Goal: Task Accomplishment & Management: Use online tool/utility

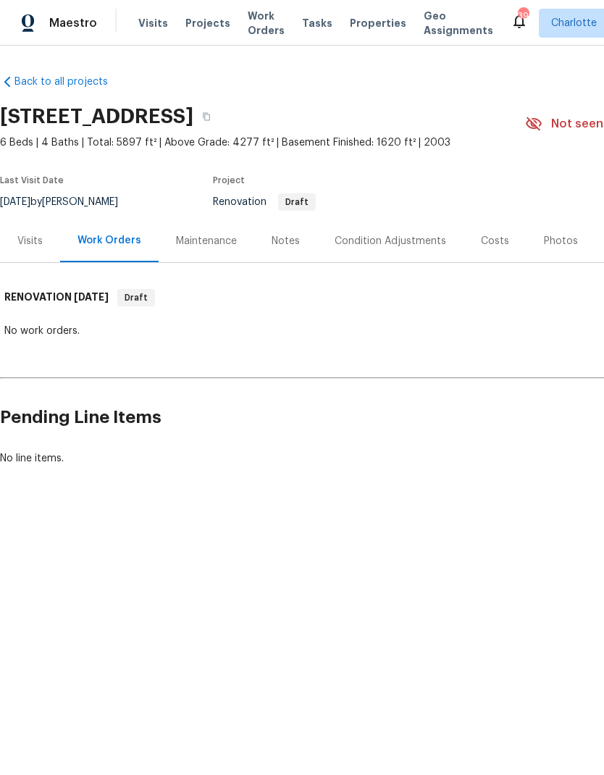
click at [281, 248] on div "Notes" at bounding box center [286, 241] width 28 height 14
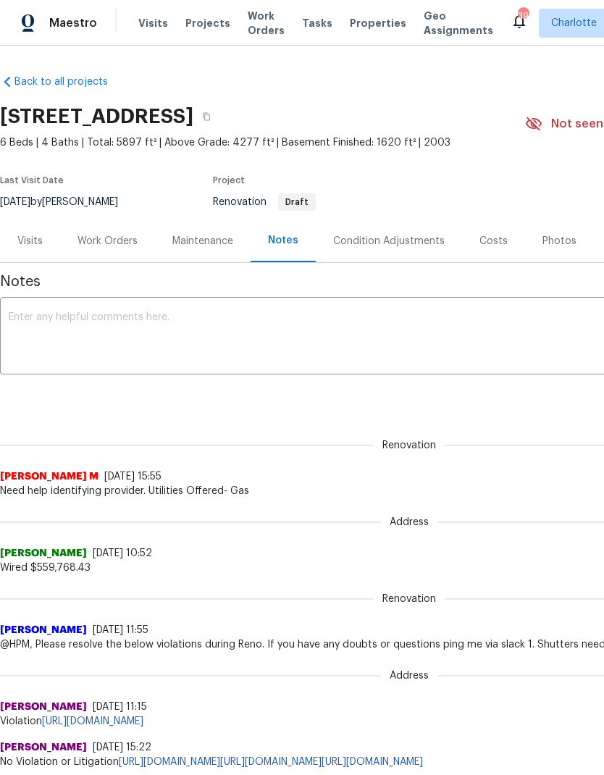
click at [487, 234] on div "Costs" at bounding box center [493, 241] width 28 height 14
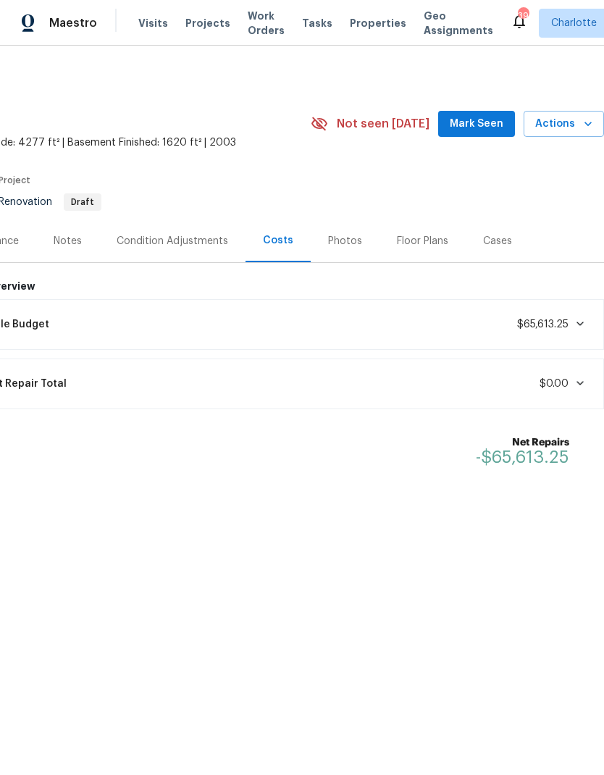
scroll to position [0, 214]
click at [196, 246] on div "Condition Adjustments" at bounding box center [173, 241] width 112 height 14
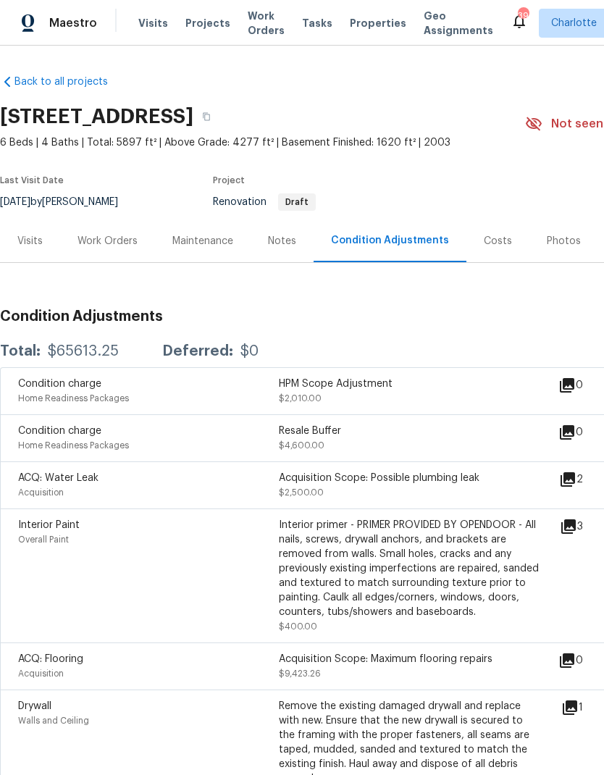
click at [30, 243] on div "Visits" at bounding box center [29, 241] width 25 height 14
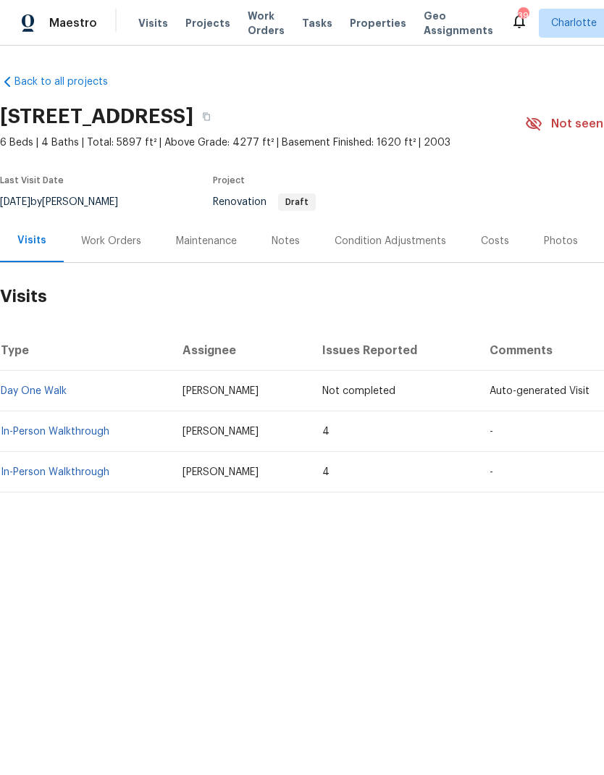
click at [34, 429] on link "In-Person Walkthrough" at bounding box center [55, 431] width 109 height 10
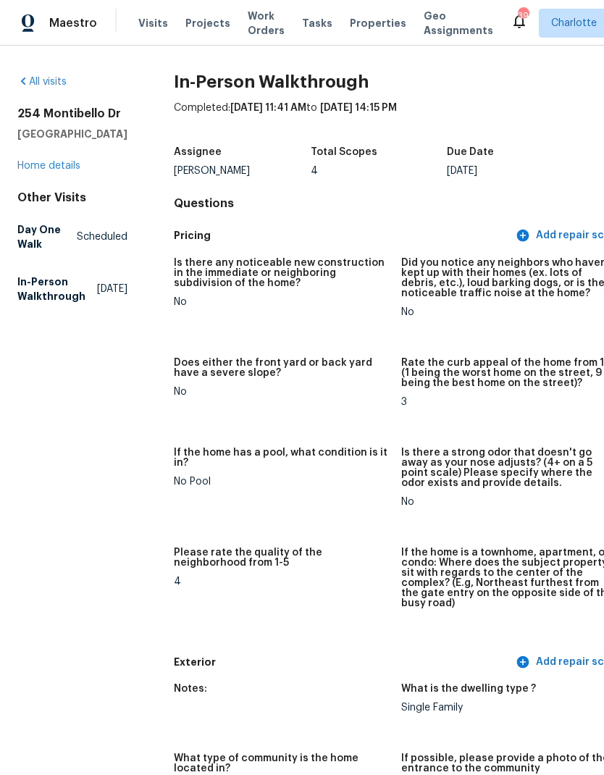
click at [42, 171] on link "Home details" at bounding box center [48, 166] width 63 height 10
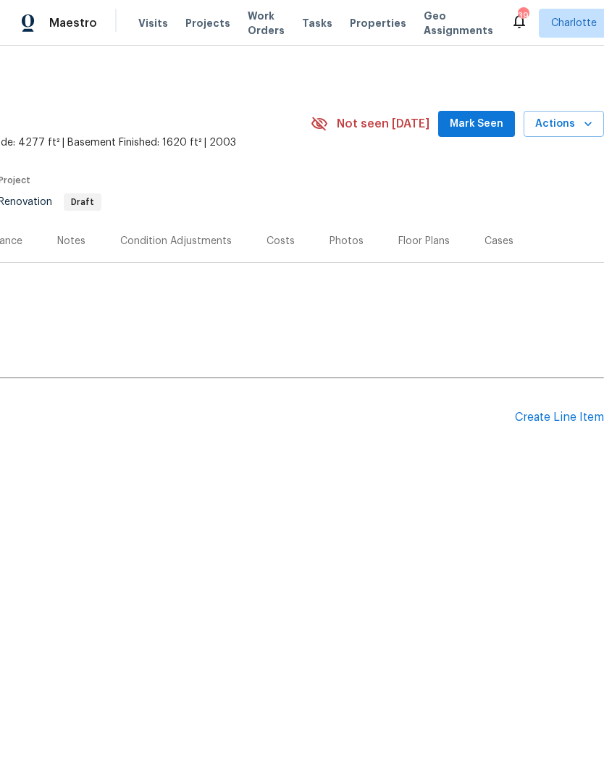
scroll to position [0, 214]
click at [576, 127] on span "Actions" at bounding box center [563, 124] width 57 height 18
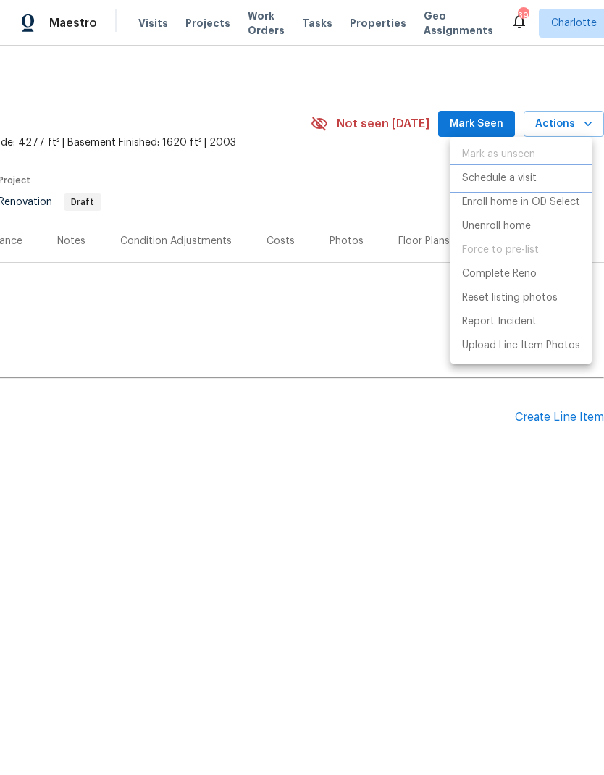
click at [522, 177] on p "Schedule a visit" at bounding box center [499, 178] width 75 height 15
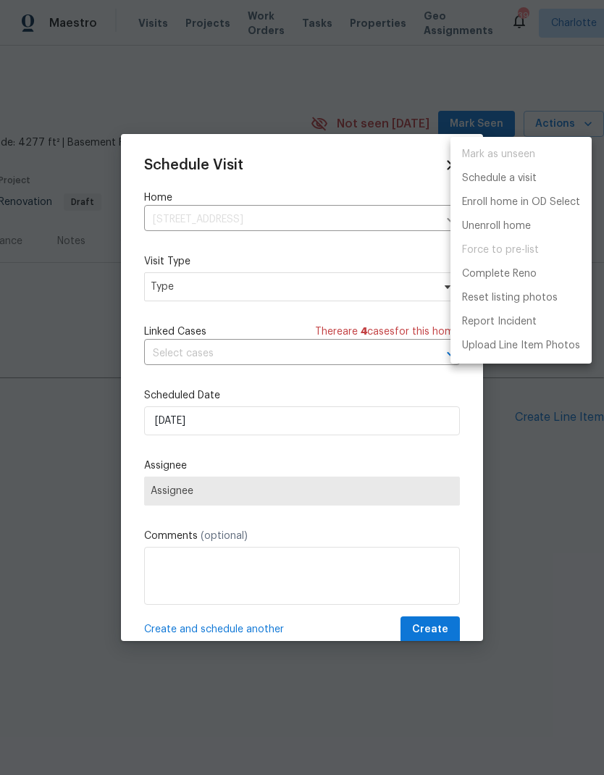
click at [281, 287] on div at bounding box center [302, 387] width 604 height 775
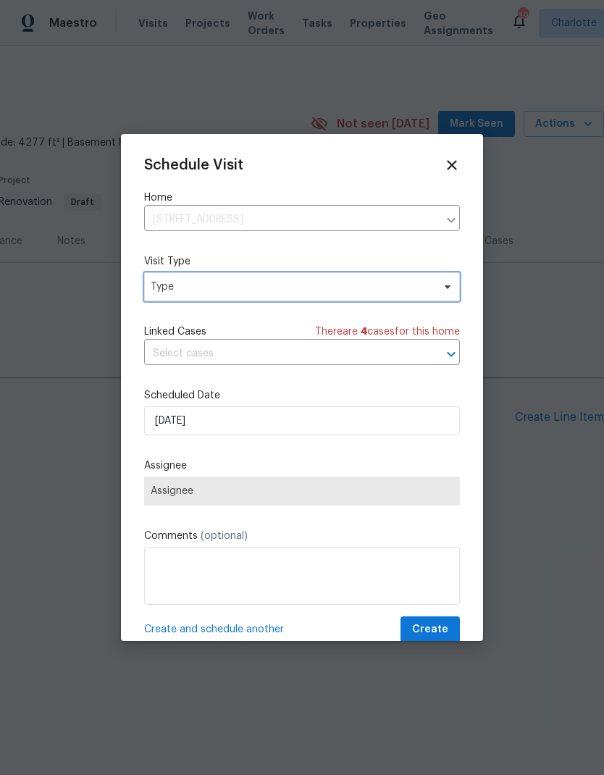
click at [331, 285] on span "Type" at bounding box center [292, 286] width 282 height 14
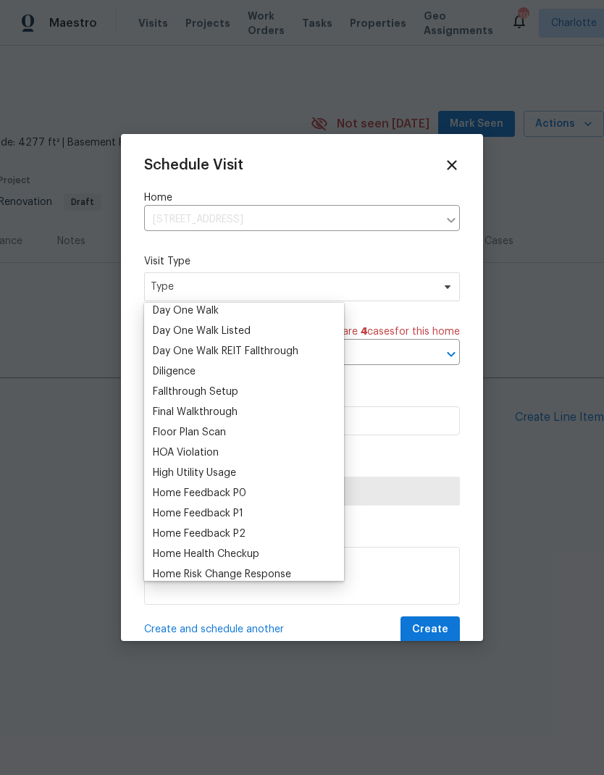
scroll to position [269, 0]
click at [234, 430] on div "Floor Plan Scan" at bounding box center [243, 431] width 191 height 20
click at [206, 427] on div "Floor Plan Scan" at bounding box center [189, 431] width 73 height 14
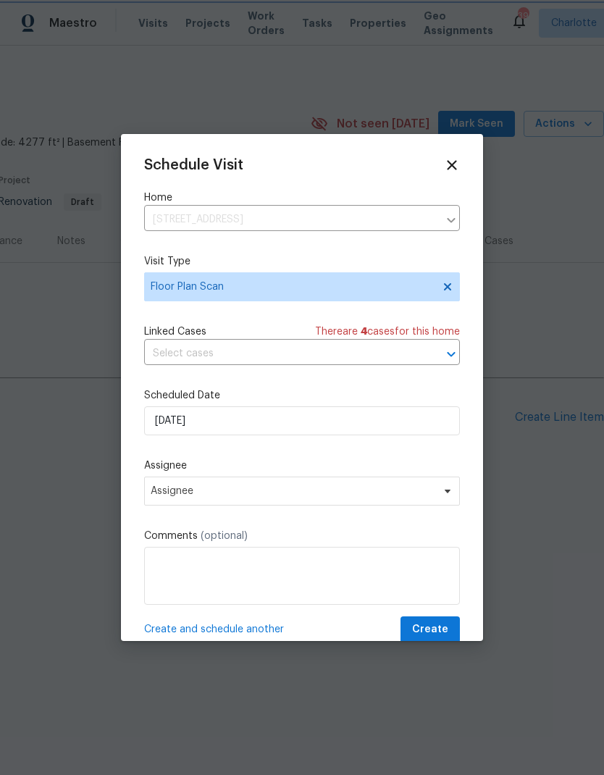
click at [443, 349] on icon "Open" at bounding box center [450, 353] width 17 height 17
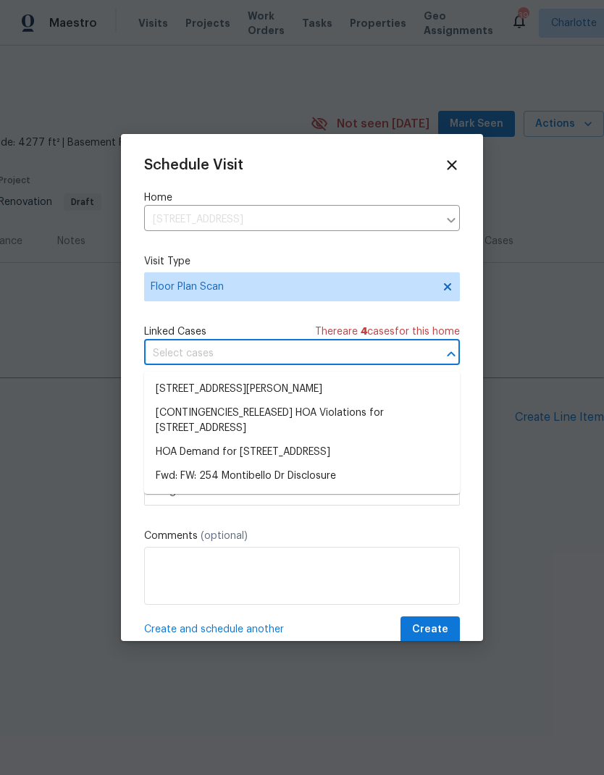
click at [397, 310] on div "Schedule Visit Home [STREET_ADDRESS] ​ Visit Type Floor Plan Scan Linked Cases …" at bounding box center [302, 400] width 316 height 486
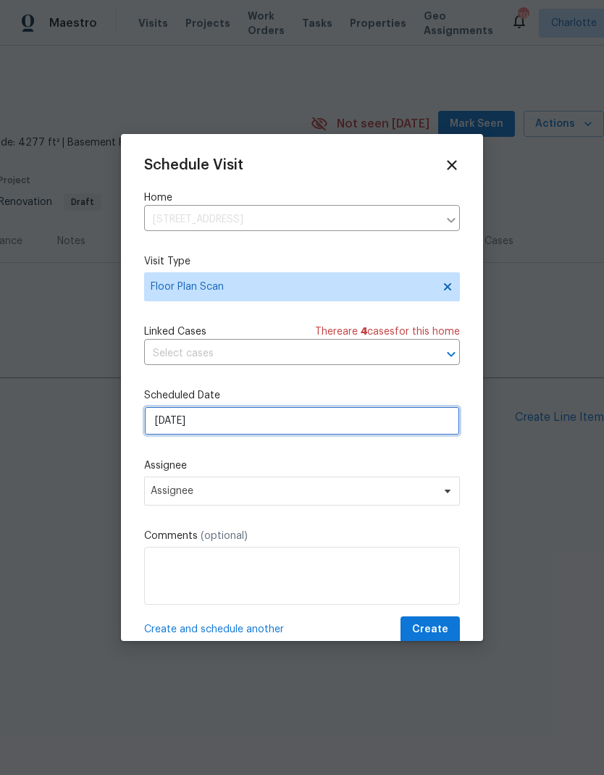
click at [408, 419] on input "[DATE]" at bounding box center [302, 420] width 316 height 29
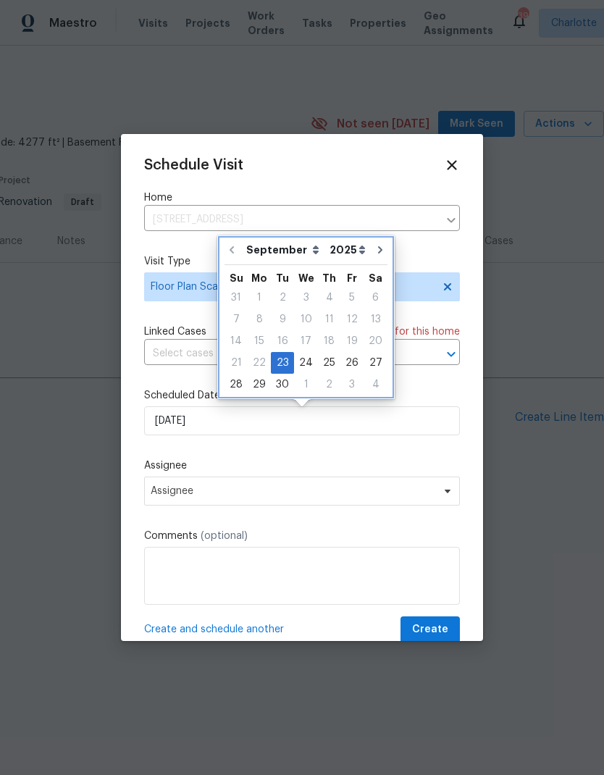
click at [377, 247] on icon "Go to next month" at bounding box center [380, 250] width 12 height 12
type input "[DATE]"
select select "9"
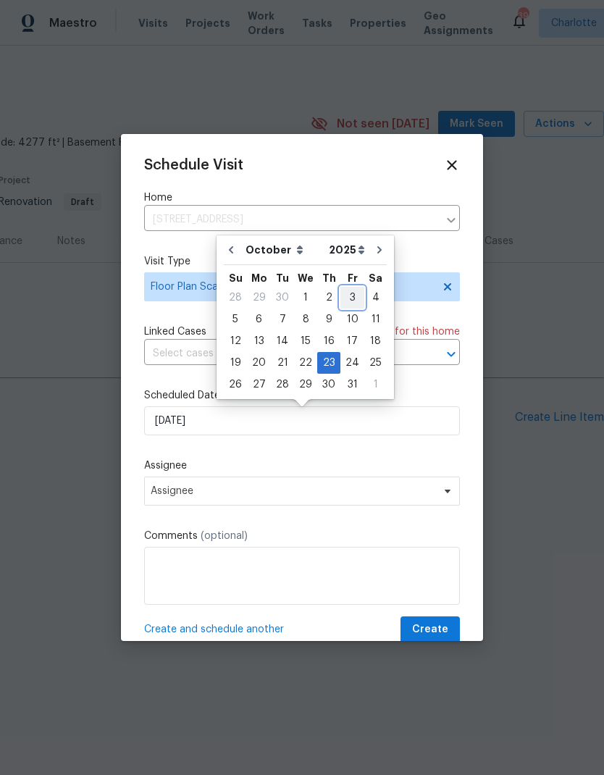
click at [347, 298] on div "3" at bounding box center [352, 297] width 24 height 20
type input "[DATE]"
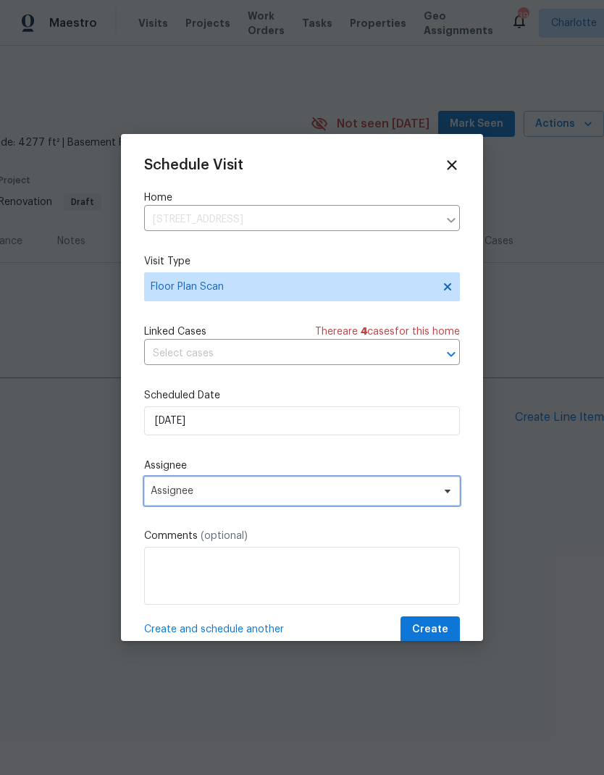
click at [430, 495] on span "Assignee" at bounding box center [293, 491] width 284 height 12
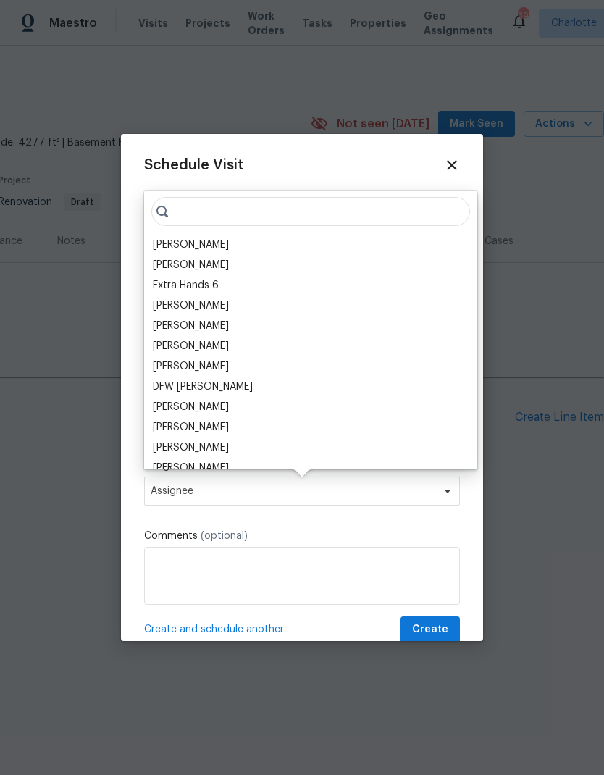
click at [206, 237] on div "[PERSON_NAME]" at bounding box center [191, 244] width 76 height 14
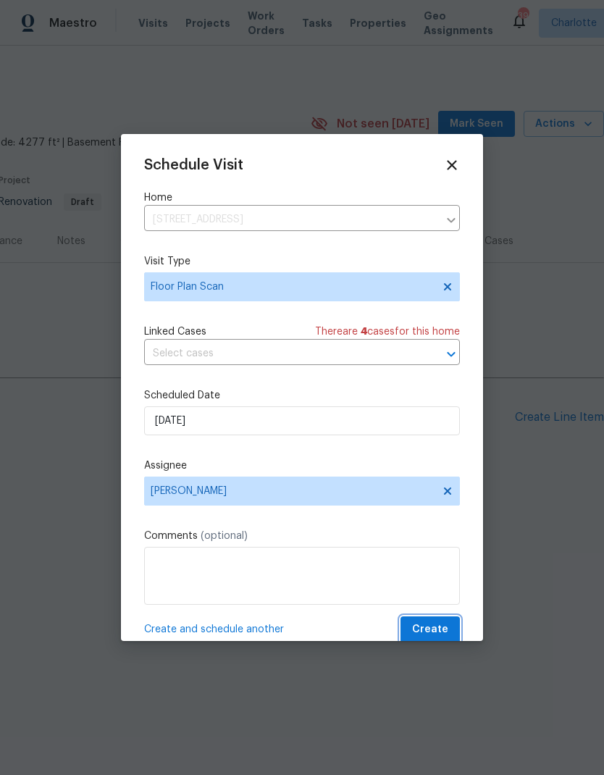
click at [433, 513] on span "Create" at bounding box center [430, 630] width 36 height 18
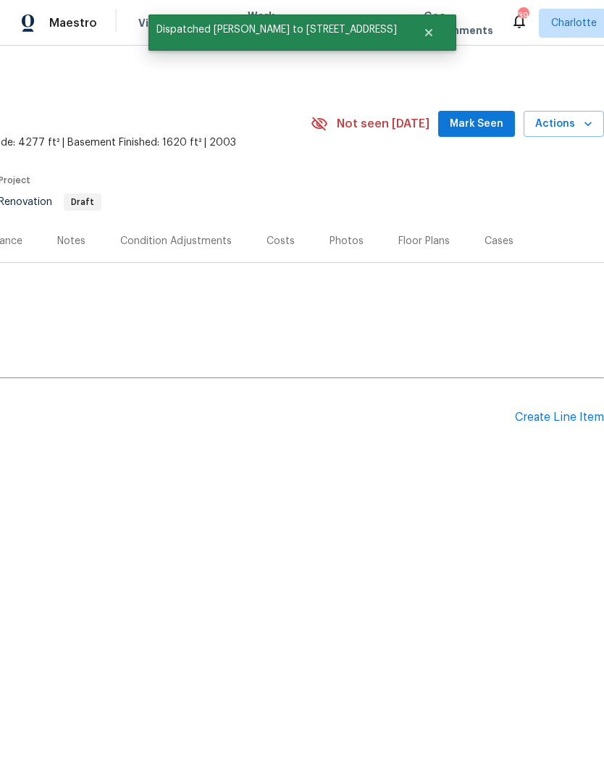
scroll to position [0, 214]
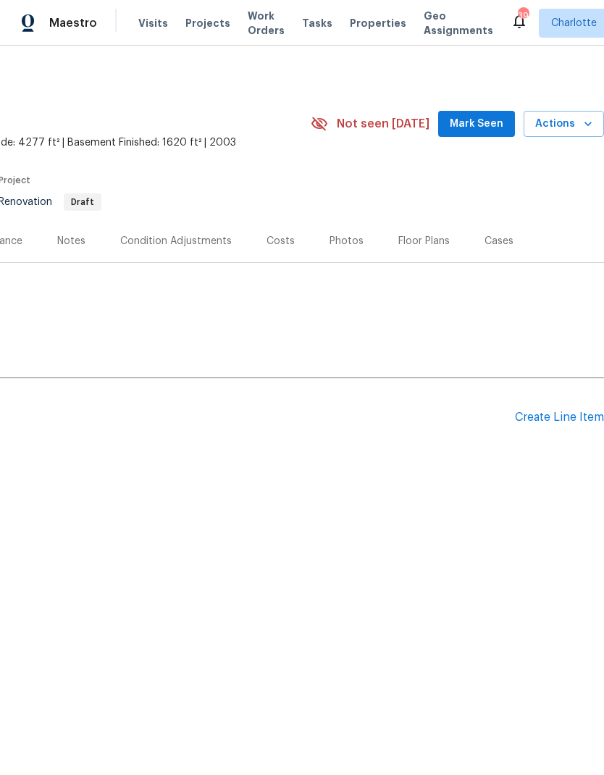
click at [563, 411] on div "Create Line Item" at bounding box center [559, 418] width 89 height 14
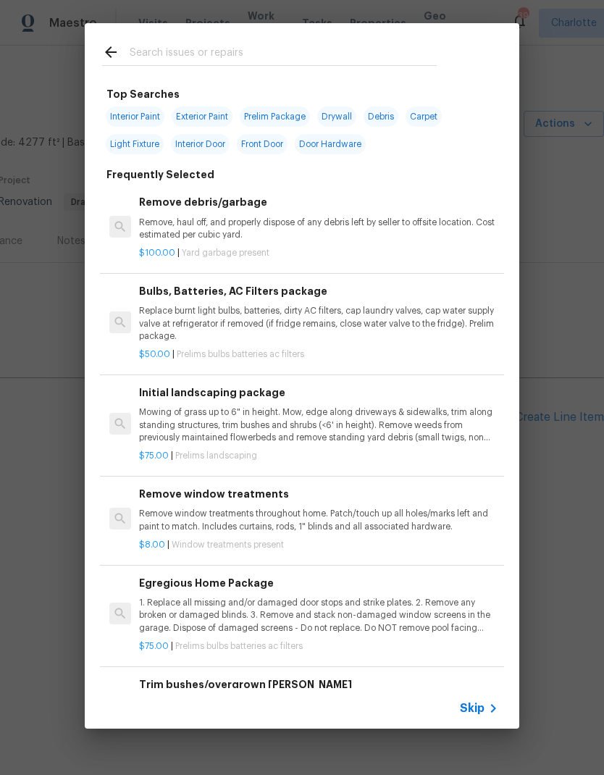
click at [237, 58] on input "text" at bounding box center [283, 54] width 307 height 22
type input "Stpp"
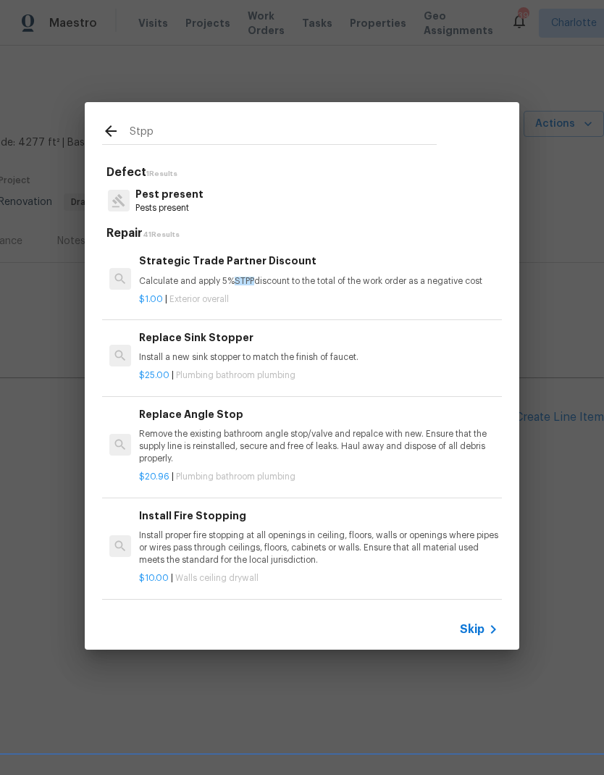
click at [181, 277] on p "Calculate and apply 5% STPP discount to the total of the work order as a negati…" at bounding box center [318, 281] width 359 height 12
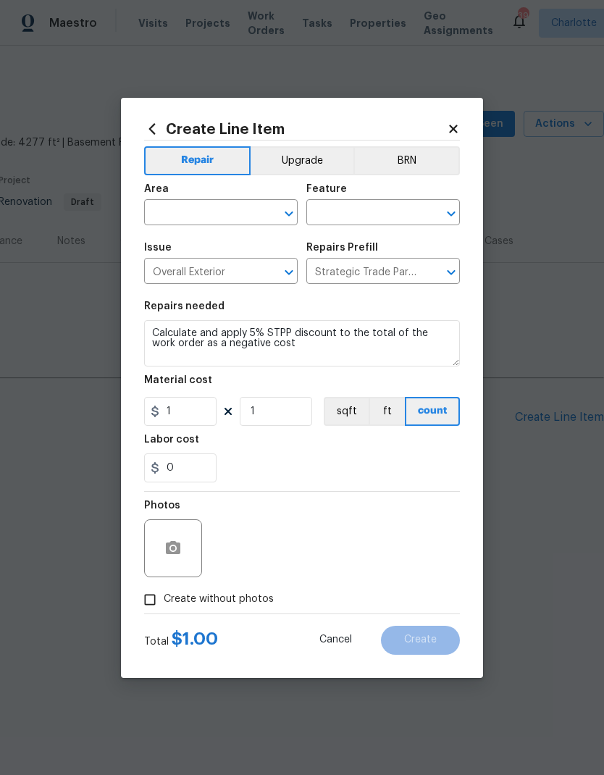
click at [155, 513] on input "Create without photos" at bounding box center [150, 600] width 28 height 28
checkbox input "true"
click at [186, 212] on input "text" at bounding box center [200, 214] width 113 height 22
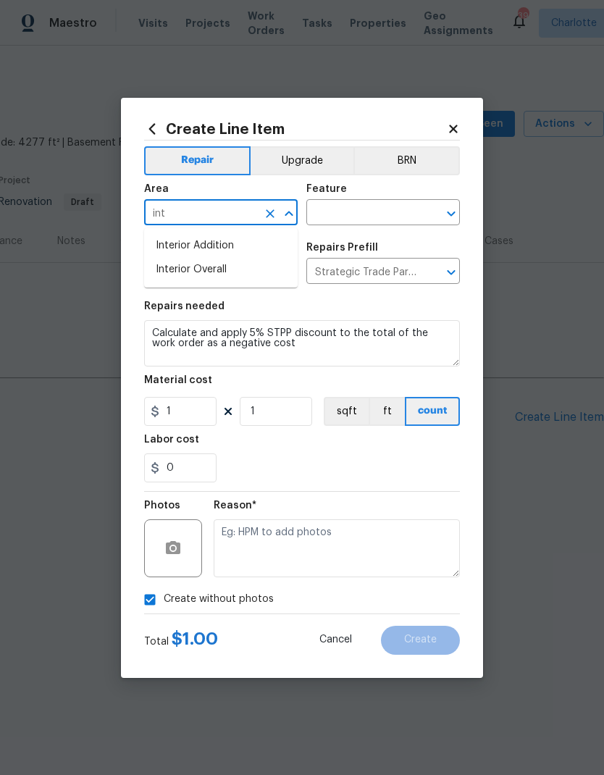
click at [172, 278] on li "Interior Overall" at bounding box center [221, 270] width 154 height 24
type input "Interior Overall"
click at [382, 209] on input "text" at bounding box center [362, 214] width 113 height 22
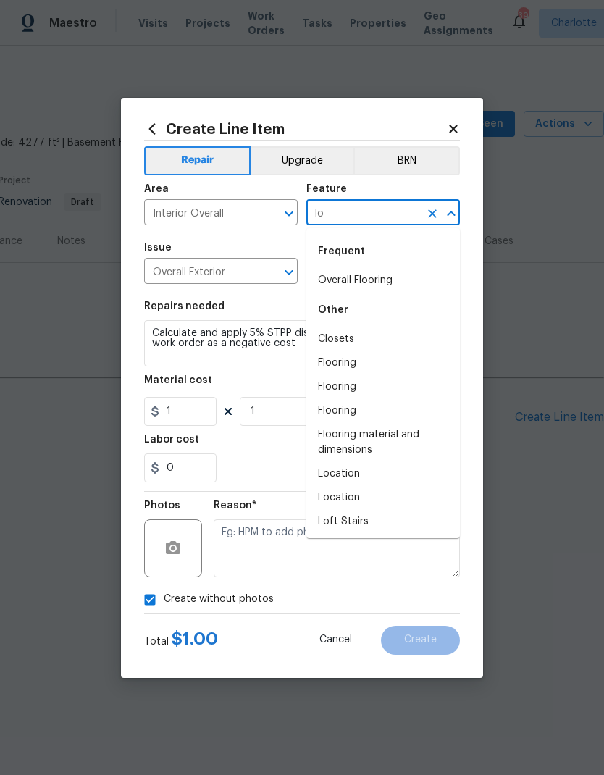
type input "l"
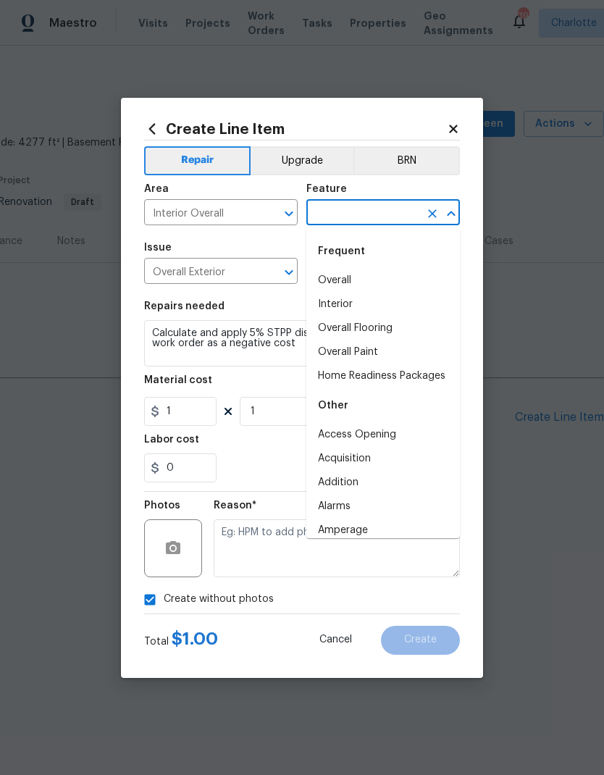
click at [348, 269] on li "Overall" at bounding box center [383, 281] width 154 height 24
type input "Overall"
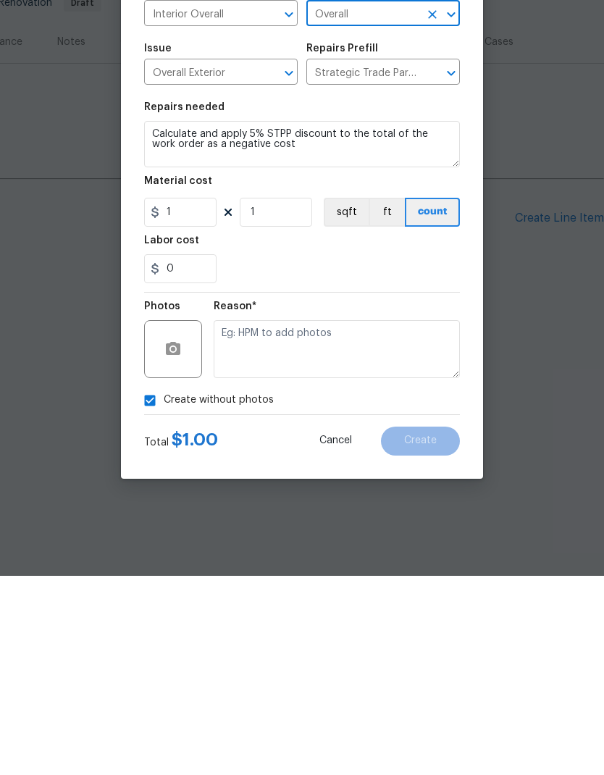
click at [382, 453] on div "0" at bounding box center [302, 467] width 316 height 29
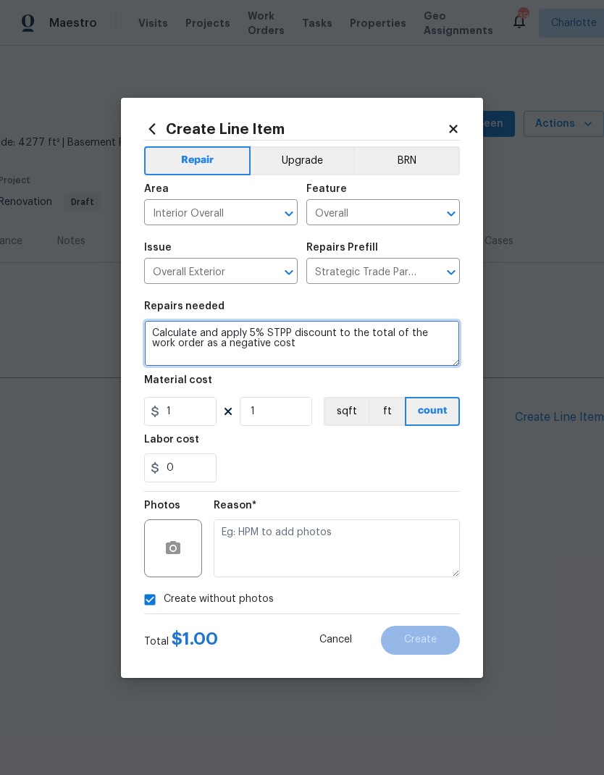
click at [353, 352] on textarea "Calculate and apply 5% STPP discount to the total of the work order as a negati…" at bounding box center [302, 343] width 316 height 46
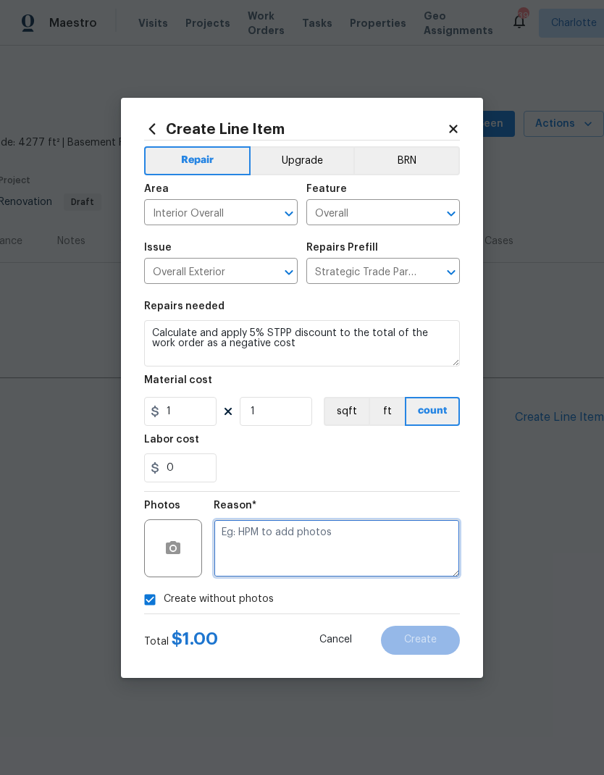
click at [376, 513] on textarea at bounding box center [337, 548] width 246 height 58
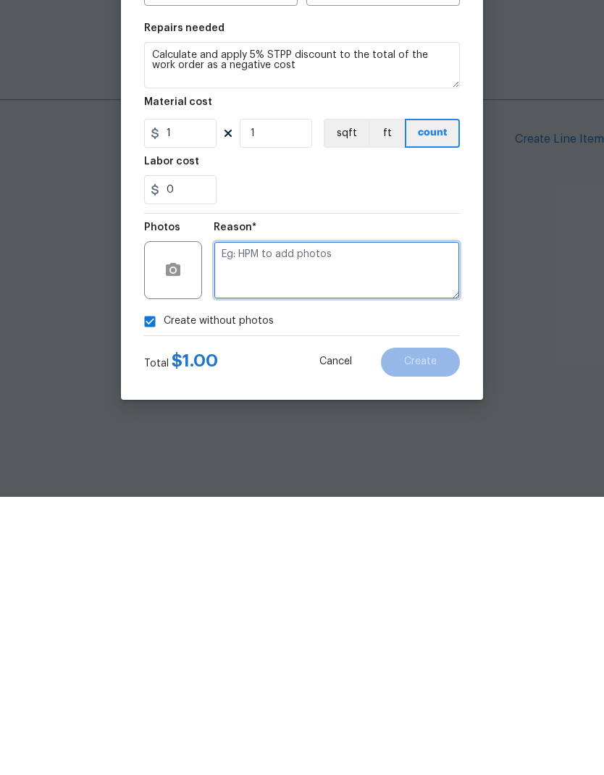
click at [392, 513] on textarea at bounding box center [337, 548] width 246 height 58
type textarea "Na"
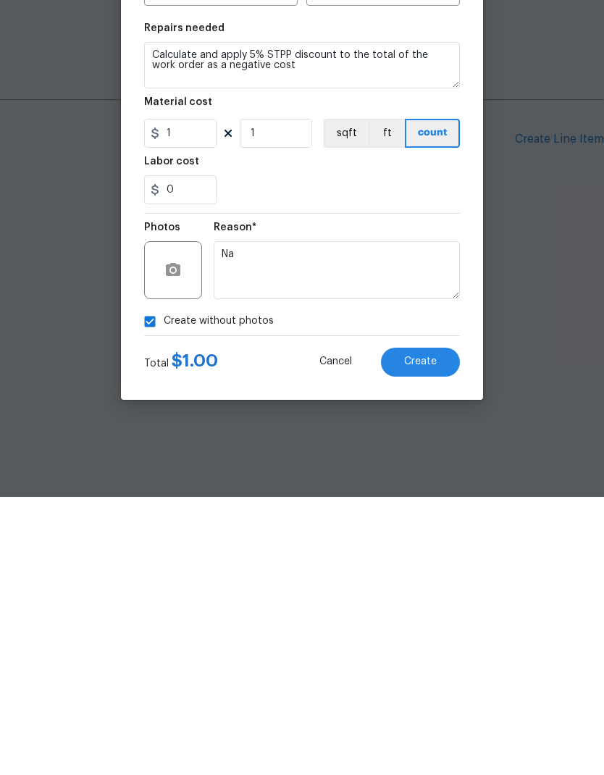
click at [436, 513] on button "Create" at bounding box center [420, 640] width 79 height 29
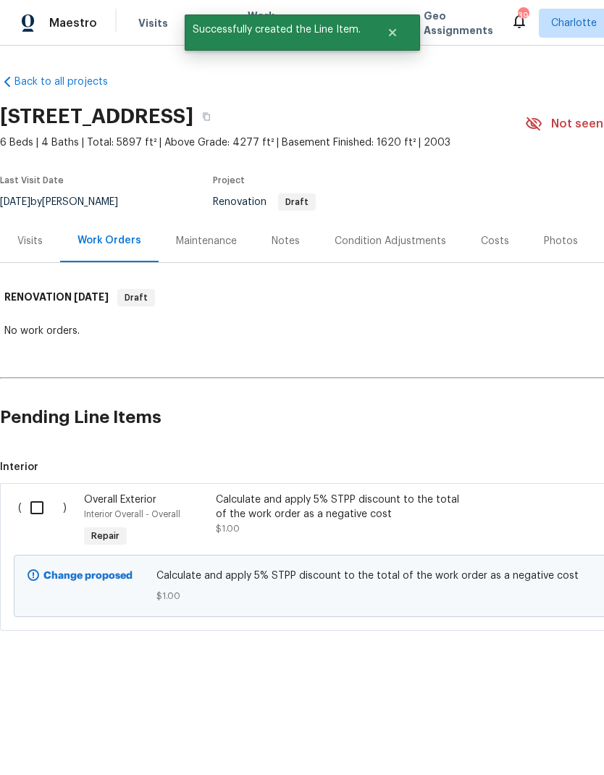
scroll to position [0, 0]
